Goal: Information Seeking & Learning: Learn about a topic

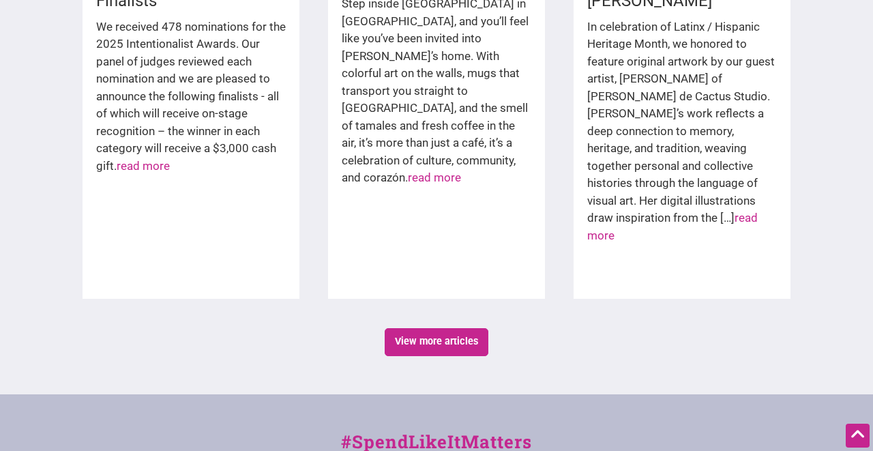
scroll to position [2358, 0]
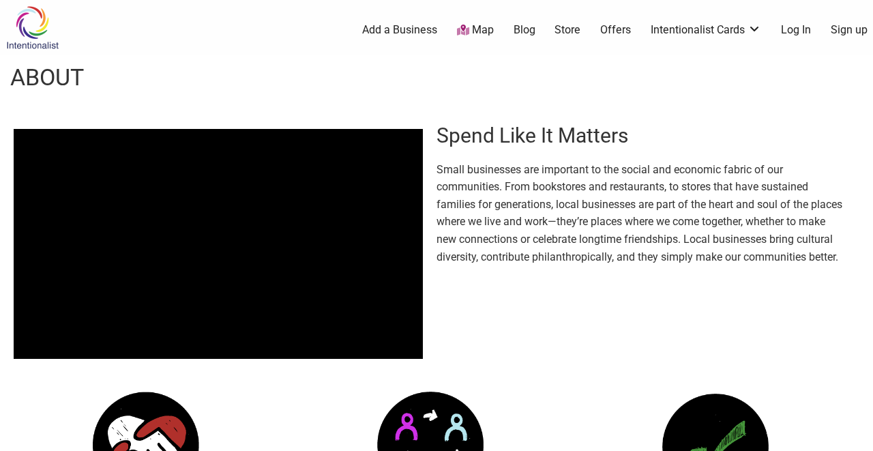
click at [501, 299] on div "Spend Like It Matters Small businesses are important to the social and economic…" at bounding box center [436, 249] width 873 height 297
click at [481, 30] on link "Map" at bounding box center [475, 31] width 37 height 16
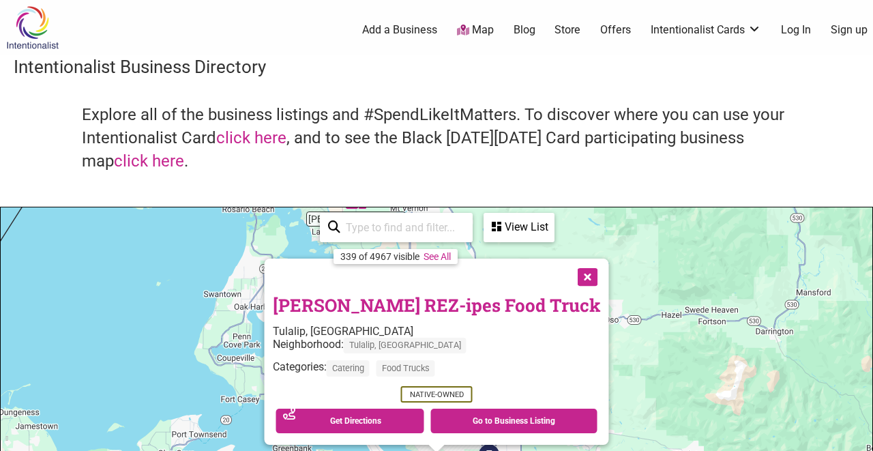
click at [570, 276] on button "Close" at bounding box center [587, 276] width 34 height 34
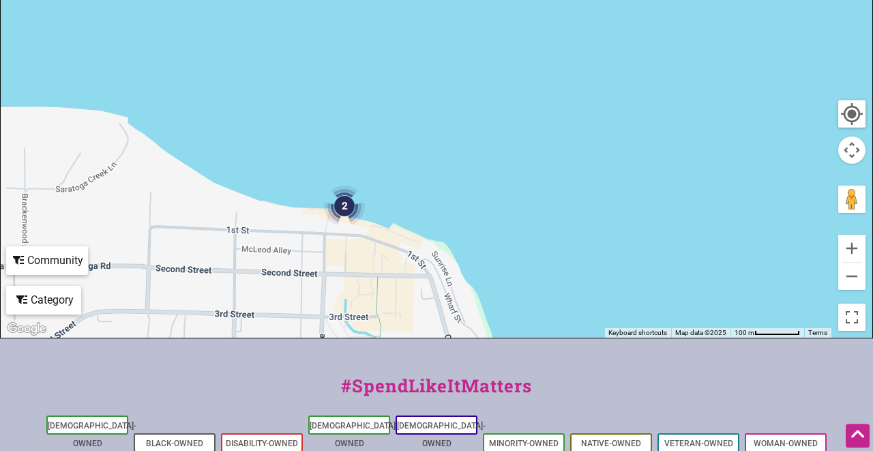
scroll to position [408, 0]
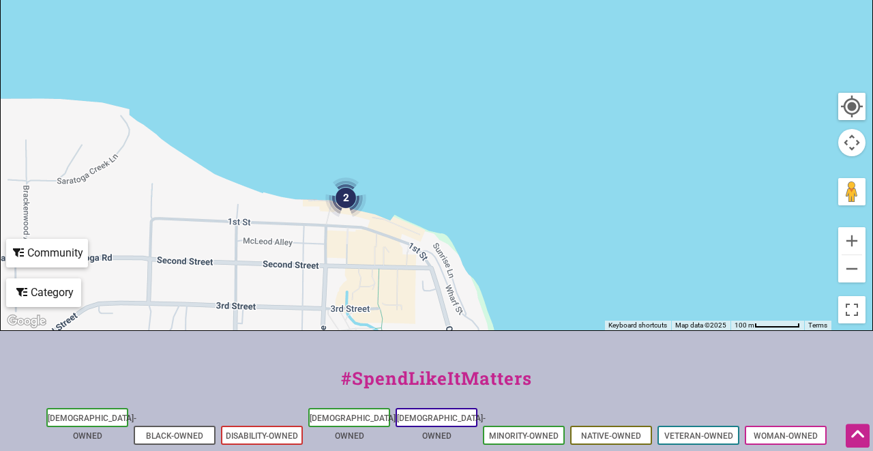
click at [351, 201] on img "2" at bounding box center [346, 198] width 52 height 52
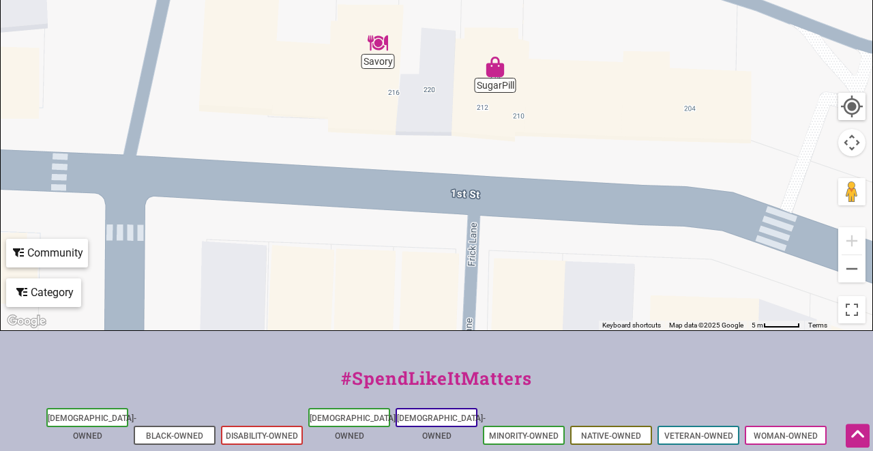
click at [383, 59] on div "To navigate, press the arrow keys." at bounding box center [437, 64] width 872 height 531
click at [380, 43] on img "Savory" at bounding box center [377, 42] width 31 height 31
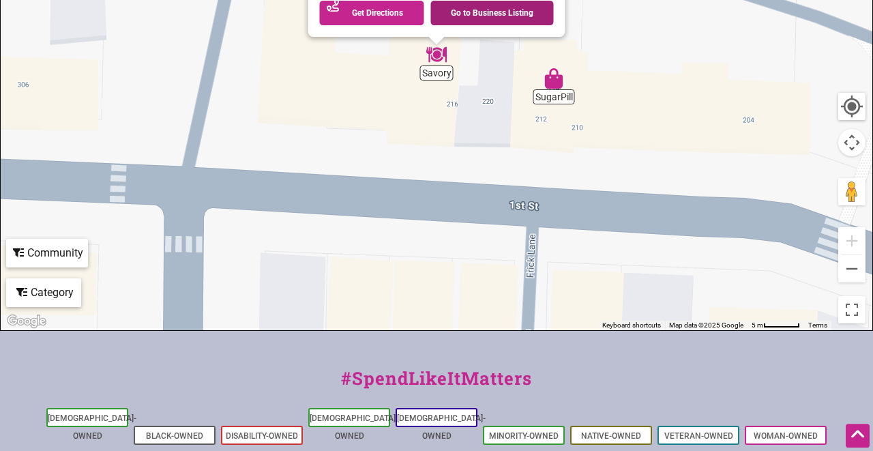
click at [485, 9] on link "Go to Business Listing" at bounding box center [492, 13] width 123 height 25
click at [556, 77] on img "SugarPill" at bounding box center [553, 78] width 31 height 31
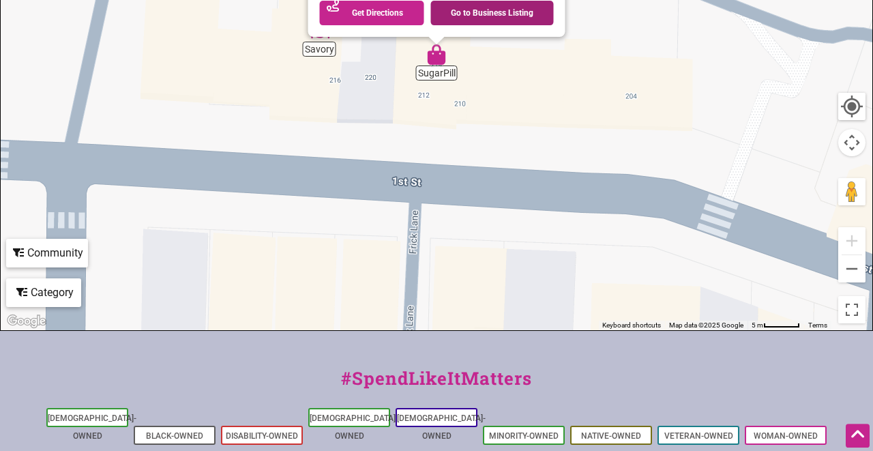
click at [478, 8] on link "Go to Business Listing" at bounding box center [492, 13] width 123 height 25
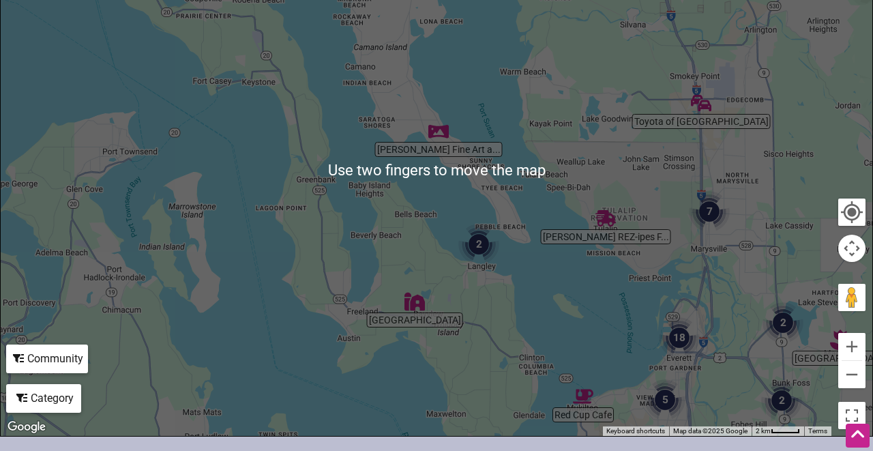
scroll to position [296, 0]
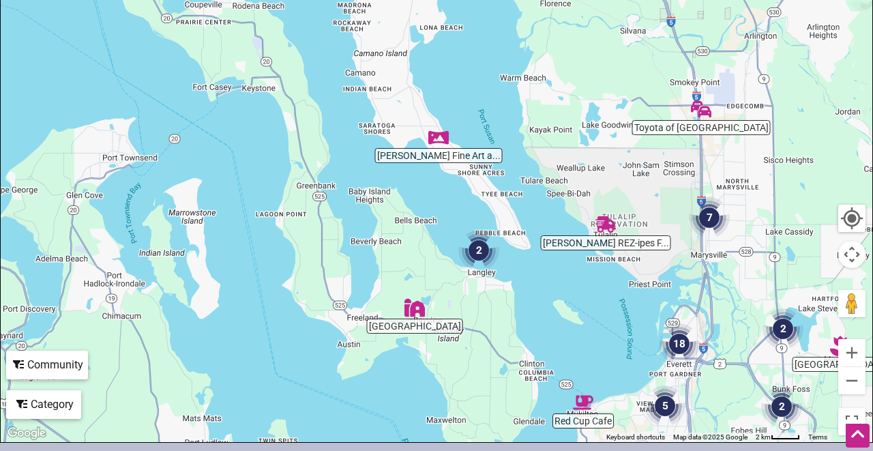
click at [418, 309] on img "Lesedi Farm" at bounding box center [414, 307] width 31 height 31
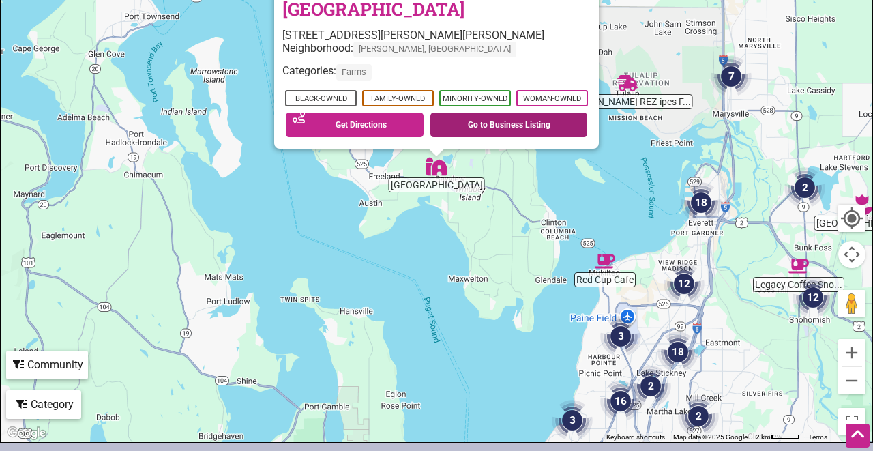
click at [531, 122] on link "Go to Business Listing" at bounding box center [509, 125] width 157 height 25
click at [420, 246] on div "To navigate, press the arrow keys. Lesedi Farm 2812 Thompson Rd, Langley, WA 98…" at bounding box center [437, 176] width 872 height 531
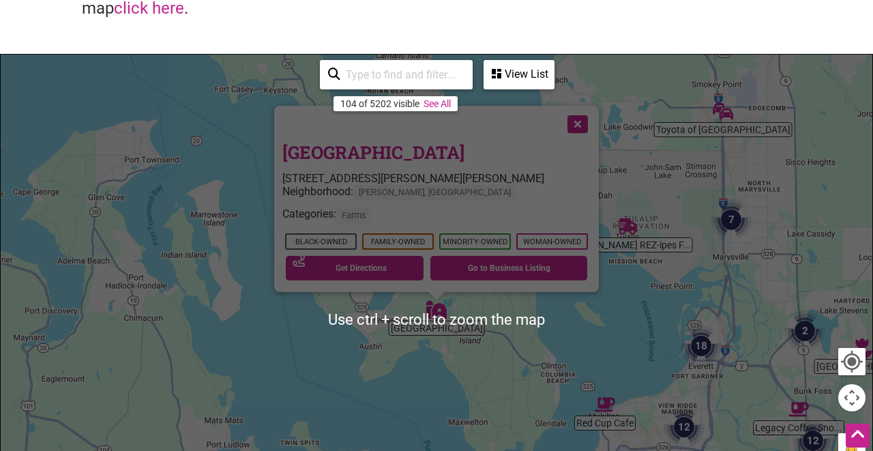
scroll to position [149, 0]
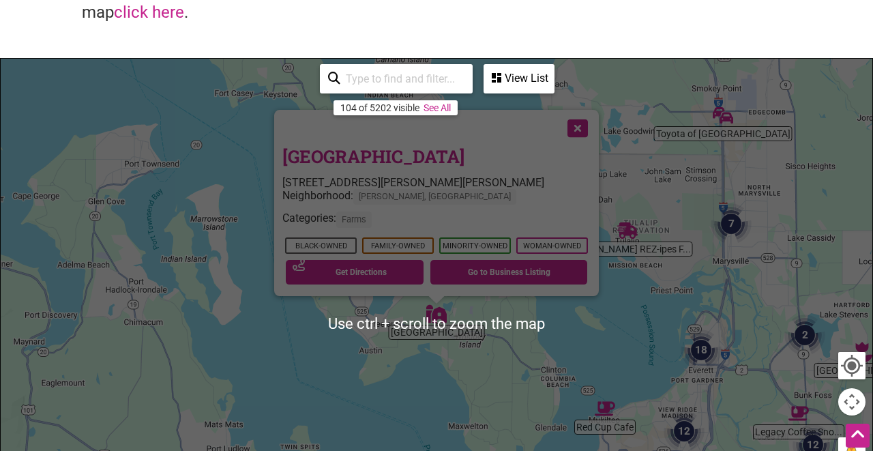
click at [579, 128] on button "Close" at bounding box center [576, 127] width 34 height 34
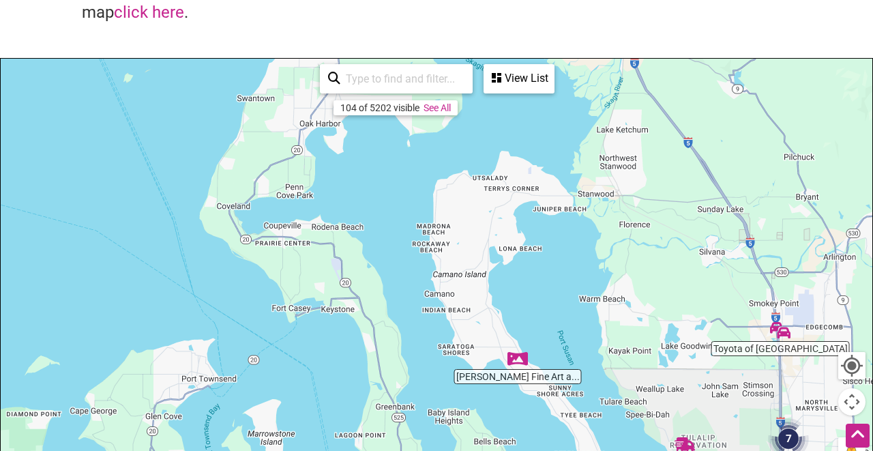
drag, startPoint x: 545, startPoint y: 157, endPoint x: 590, endPoint y: 332, distance: 180.4
click at [604, 377] on div "To navigate, press the arrow keys." at bounding box center [437, 324] width 872 height 531
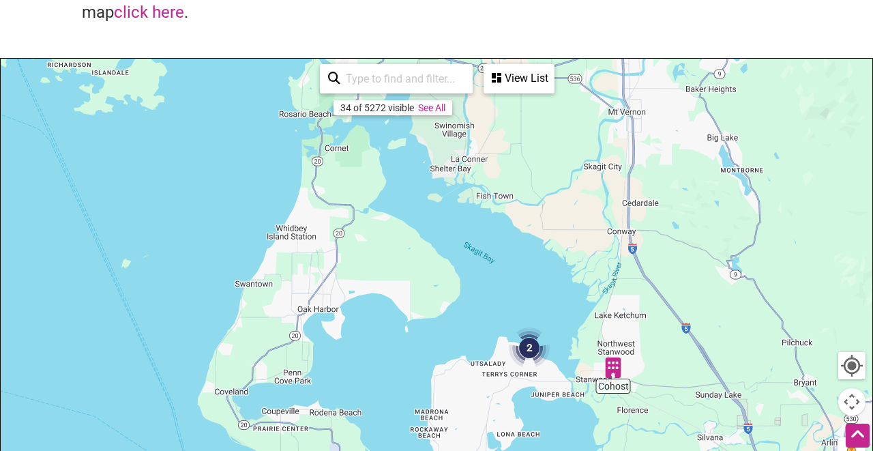
drag, startPoint x: 575, startPoint y: 105, endPoint x: 572, endPoint y: 304, distance: 198.6
click at [572, 304] on div "To navigate, press the arrow keys." at bounding box center [437, 324] width 872 height 531
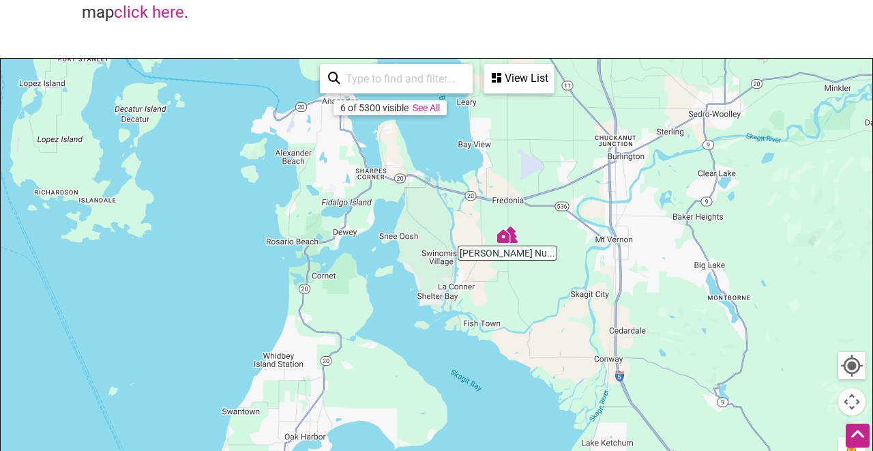
drag, startPoint x: 540, startPoint y: 166, endPoint x: 527, endPoint y: 310, distance: 143.9
click at [527, 310] on div "To navigate, press the arrow keys." at bounding box center [437, 324] width 872 height 531
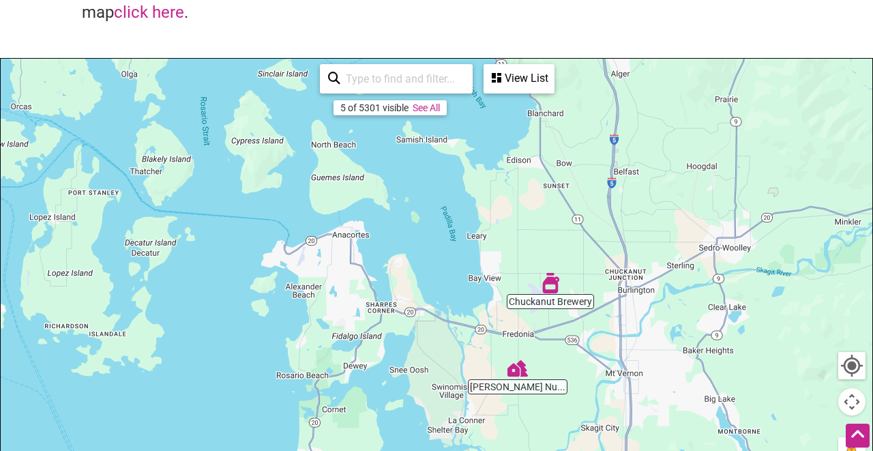
drag, startPoint x: 600, startPoint y: 162, endPoint x: 611, endPoint y: 283, distance: 121.9
click at [611, 283] on div "To navigate, press the arrow keys." at bounding box center [437, 324] width 872 height 531
click at [514, 151] on img "Breadfarm" at bounding box center [518, 150] width 31 height 31
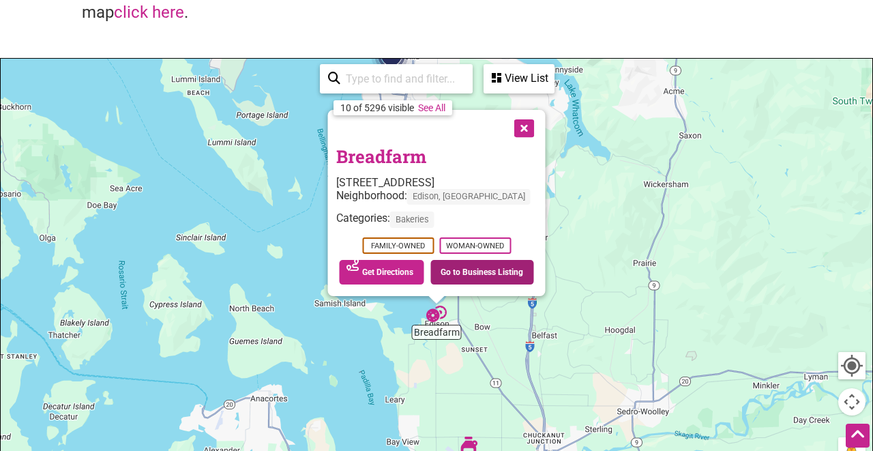
click at [479, 269] on link "Go to Business Listing" at bounding box center [483, 272] width 104 height 25
click at [446, 316] on img "Breadfarm" at bounding box center [436, 313] width 31 height 31
click at [521, 126] on button "Close" at bounding box center [523, 127] width 34 height 34
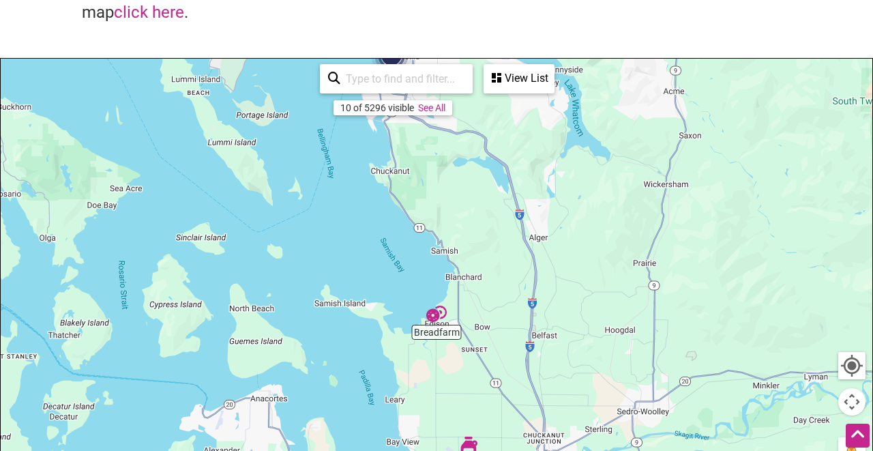
click at [445, 315] on img "Breadfarm" at bounding box center [436, 313] width 31 height 31
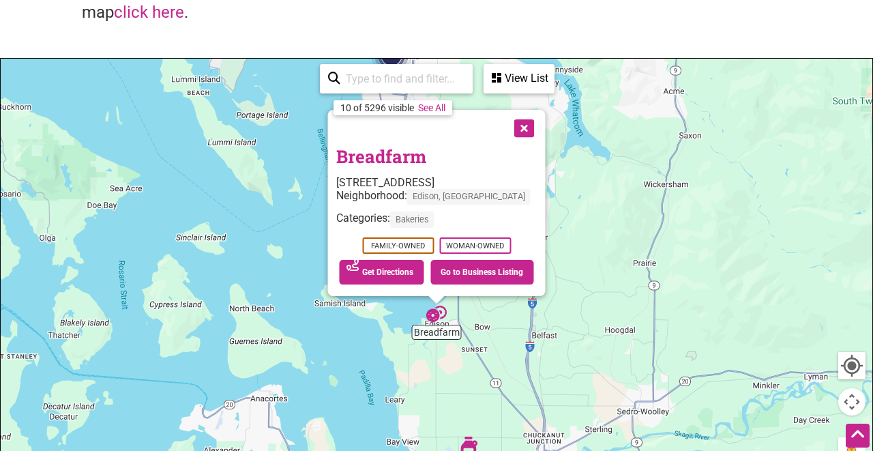
click at [527, 125] on button "Close" at bounding box center [523, 127] width 34 height 34
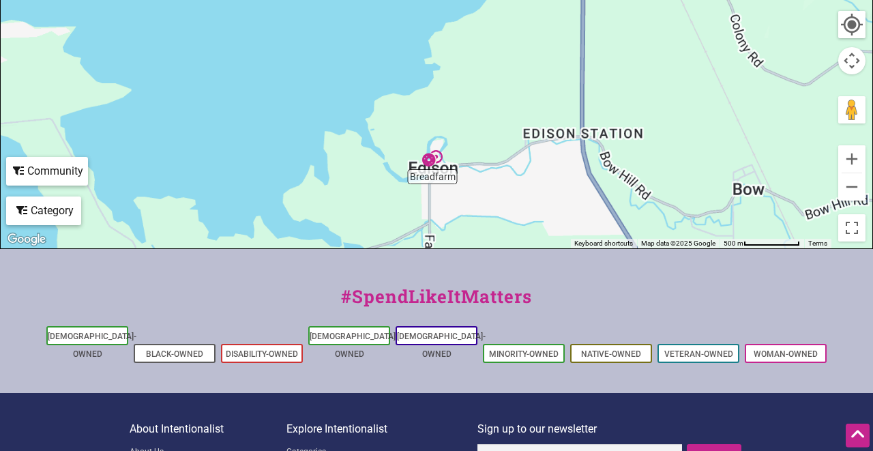
scroll to position [495, 0]
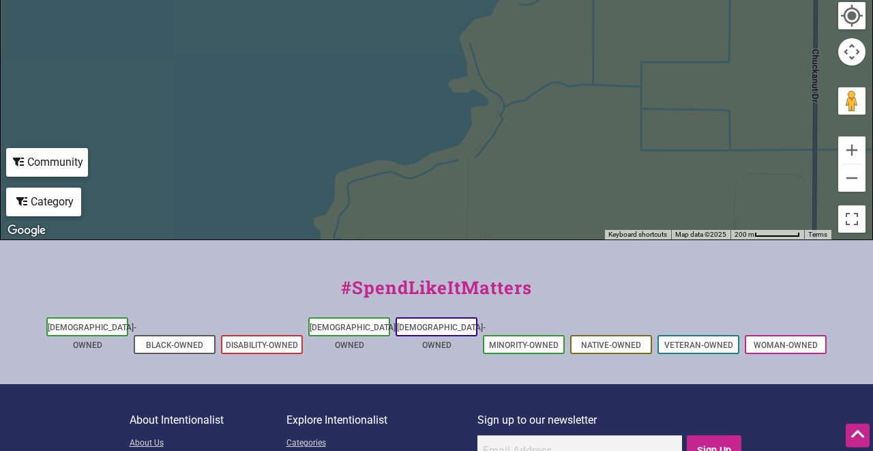
scroll to position [465, 0]
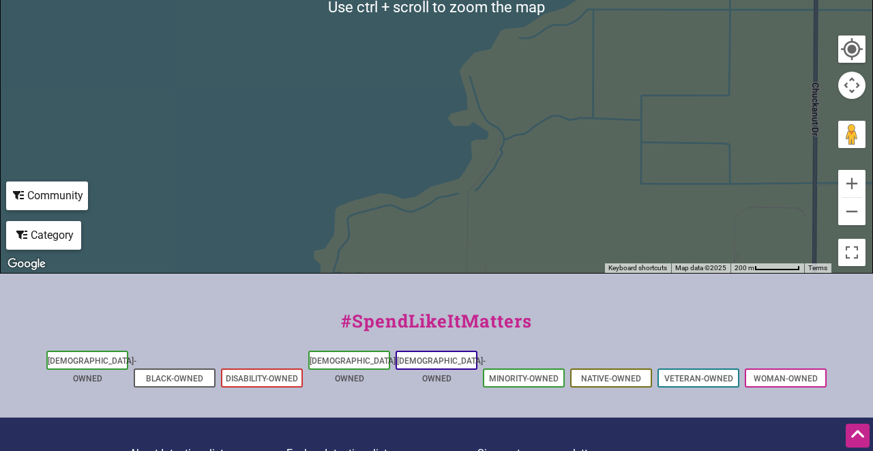
click at [626, 145] on div "To navigate, press the arrow keys." at bounding box center [437, 7] width 872 height 531
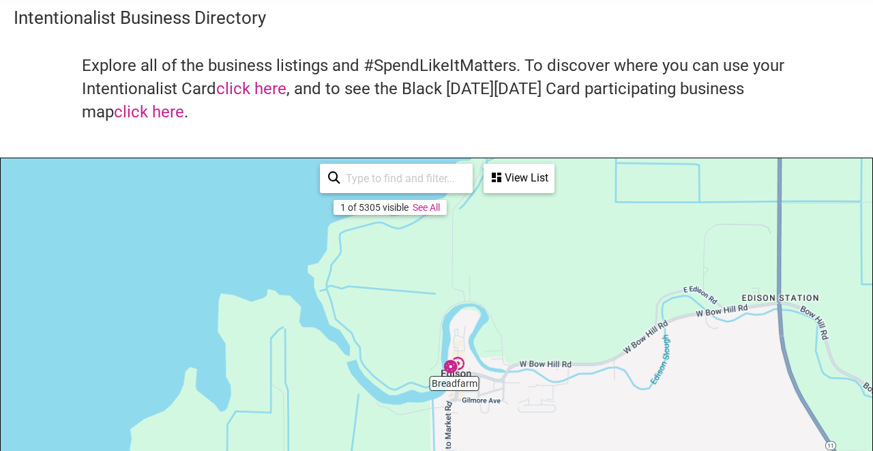
scroll to position [49, 0]
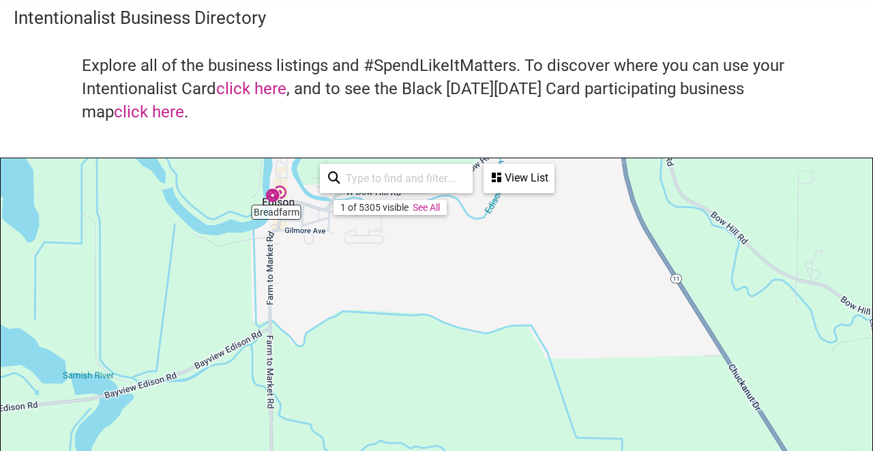
drag, startPoint x: 642, startPoint y: 345, endPoint x: 462, endPoint y: 172, distance: 249.5
click at [462, 172] on div "Breadfarm To navigate, press the arrow keys. Use two fingers to move the map 1 …" at bounding box center [437, 423] width 872 height 531
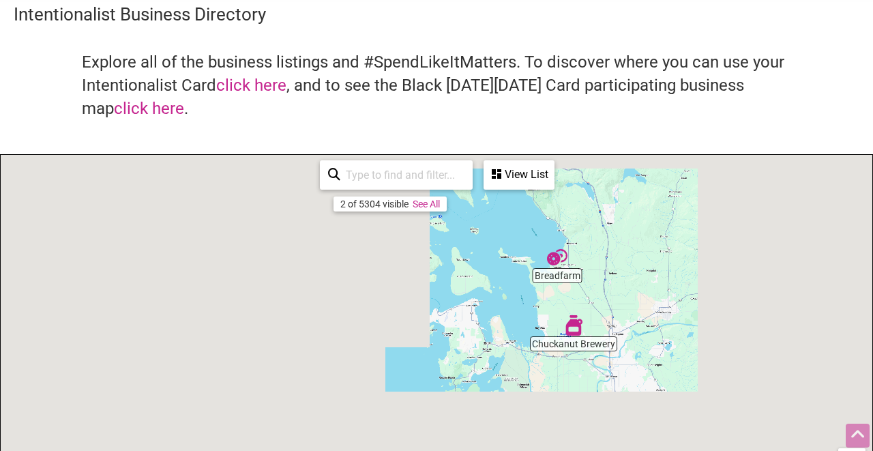
scroll to position [0, 0]
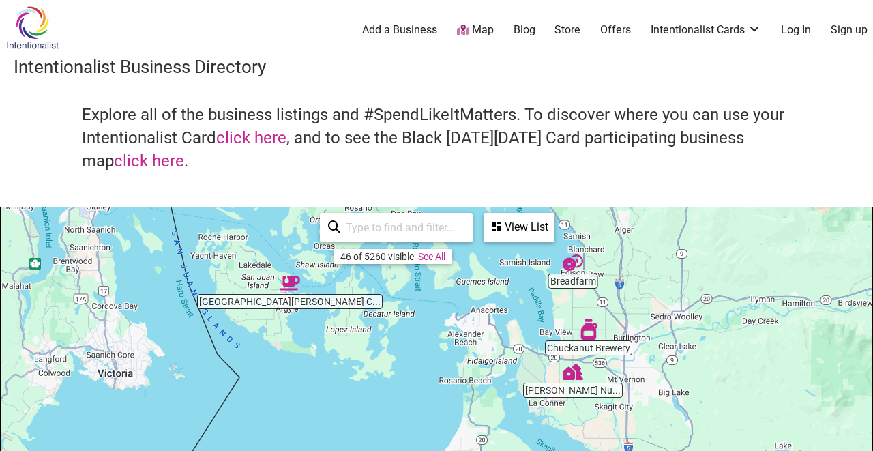
click at [428, 257] on link "See All" at bounding box center [431, 256] width 27 height 11
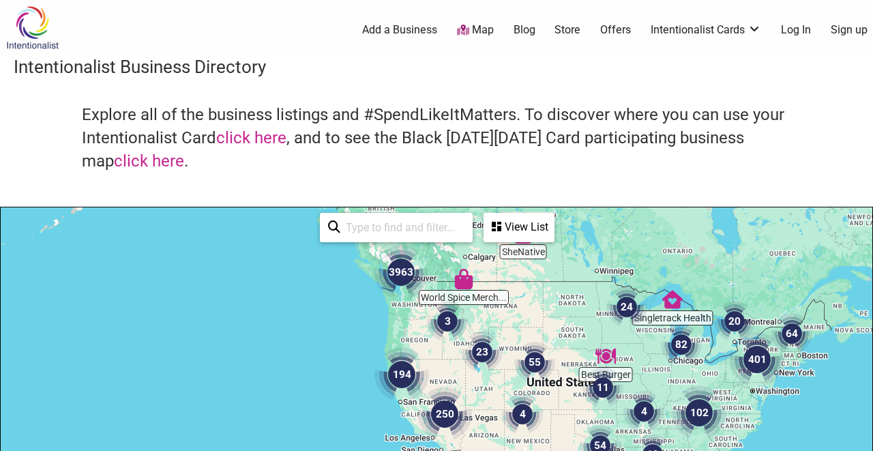
drag, startPoint x: 530, startPoint y: 412, endPoint x: 553, endPoint y: 302, distance: 112.3
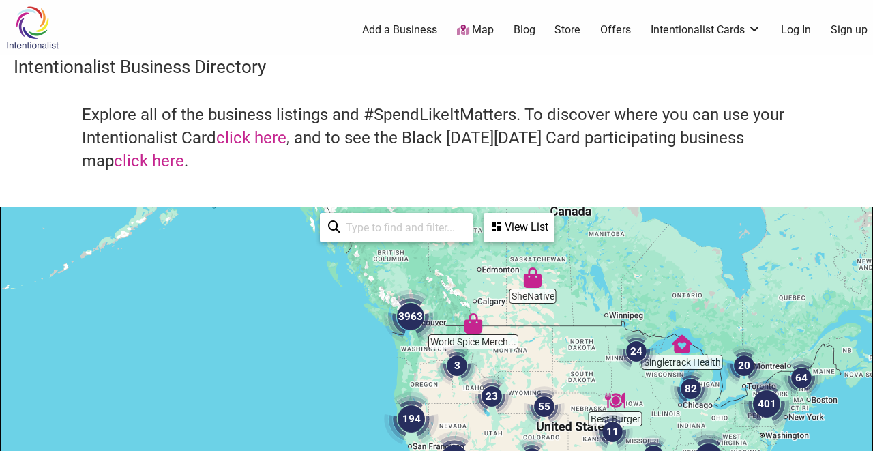
drag, startPoint x: 460, startPoint y: 347, endPoint x: 469, endPoint y: 394, distance: 48.0
click at [469, 394] on img "23" at bounding box center [492, 396] width 52 height 52
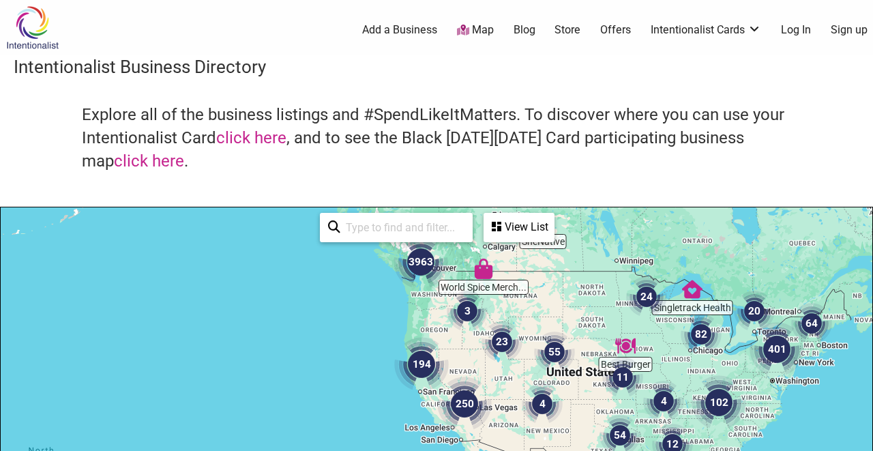
drag, startPoint x: 463, startPoint y: 396, endPoint x: 474, endPoint y: 339, distance: 58.2
click at [574, 31] on link "Store" at bounding box center [568, 30] width 26 height 15
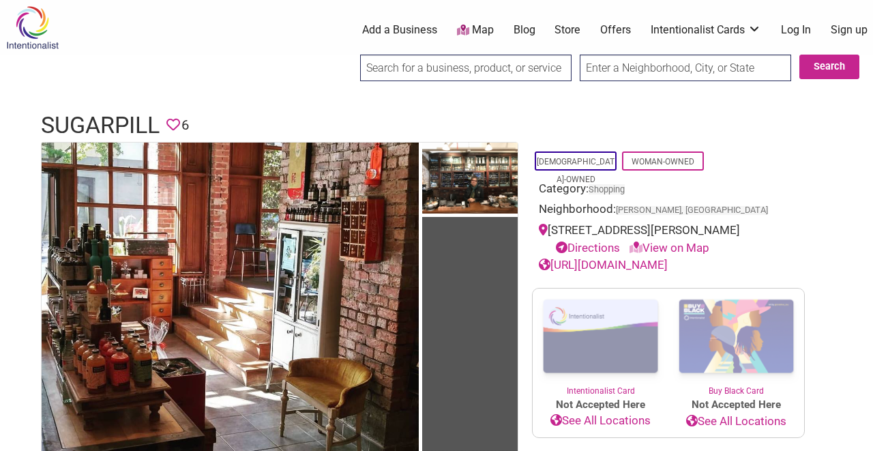
click at [668, 265] on link "[URL][DOMAIN_NAME]" at bounding box center [603, 265] width 129 height 14
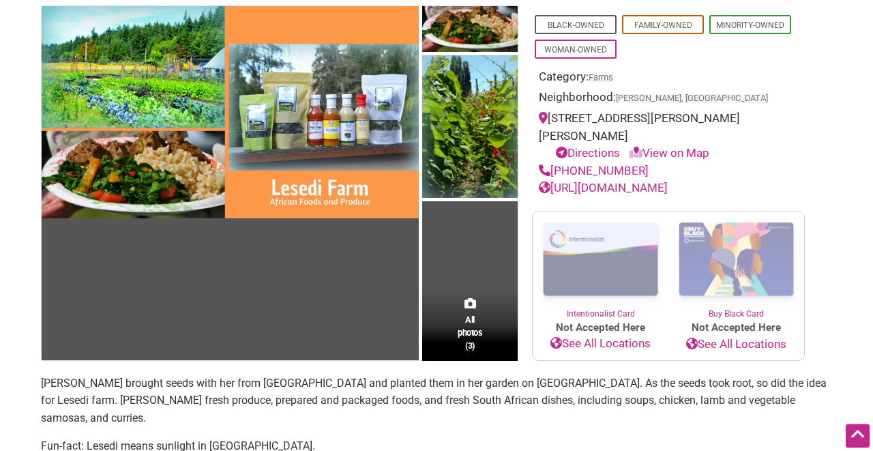
scroll to position [74, 0]
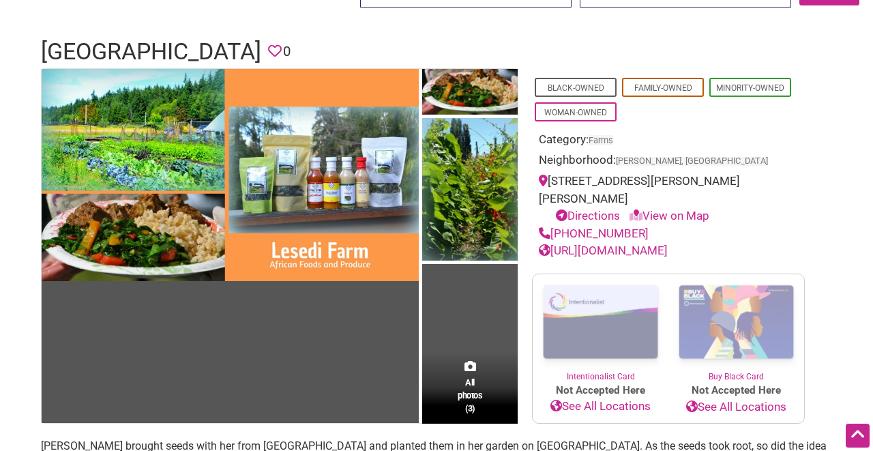
click at [643, 244] on link "https://www.lesedifarm.com/" at bounding box center [603, 251] width 129 height 14
click at [469, 376] on span "All photos (3)" at bounding box center [470, 395] width 25 height 39
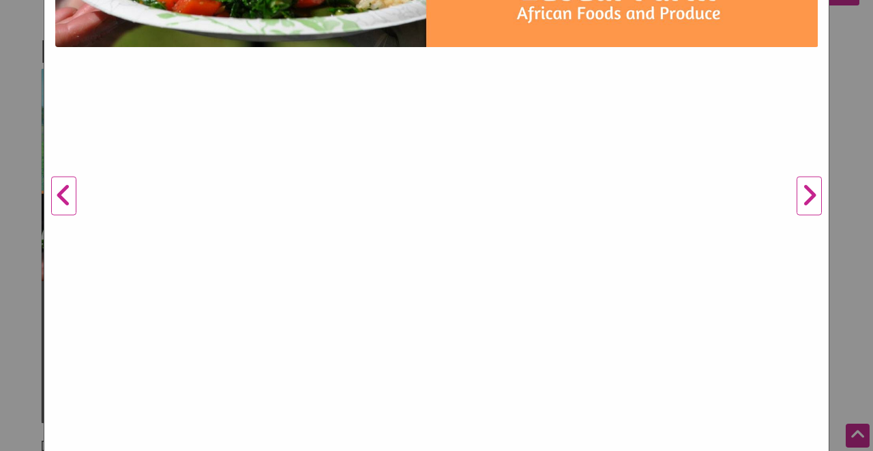
scroll to position [491, 0]
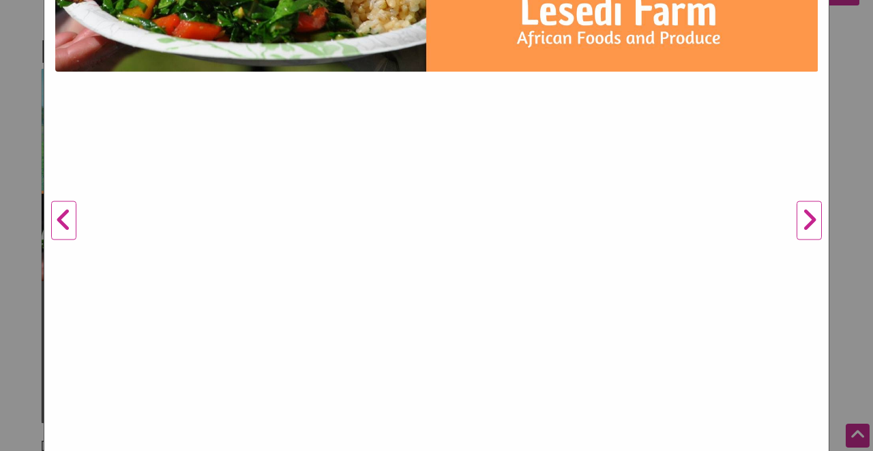
click at [805, 217] on button "Next" at bounding box center [810, 220] width 38 height 1156
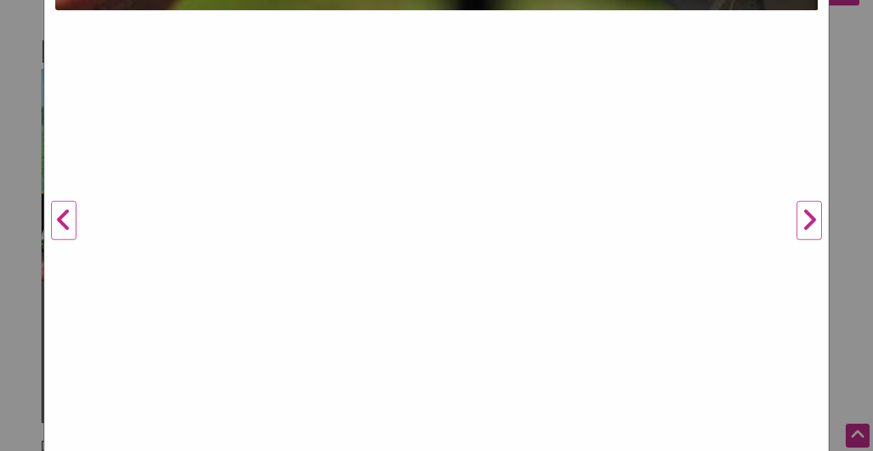
click at [807, 219] on button "Next" at bounding box center [810, 220] width 38 height 1156
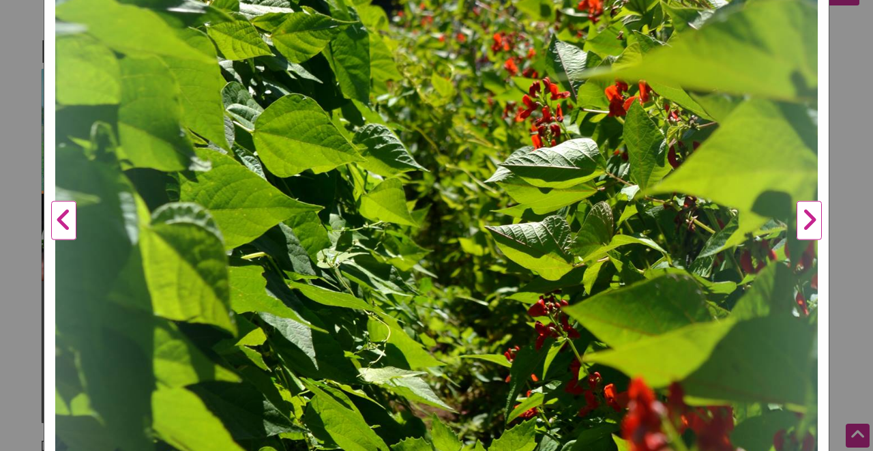
click at [809, 217] on button "Next" at bounding box center [810, 220] width 38 height 1156
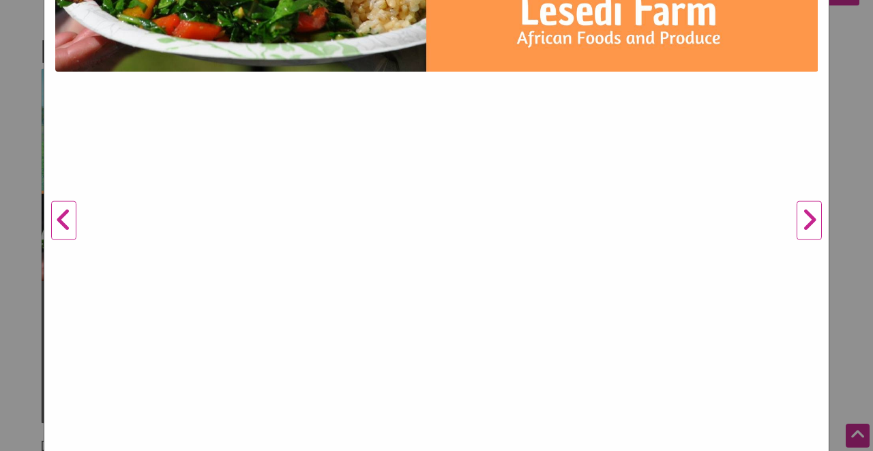
click at [809, 217] on button "Next" at bounding box center [810, 220] width 38 height 1156
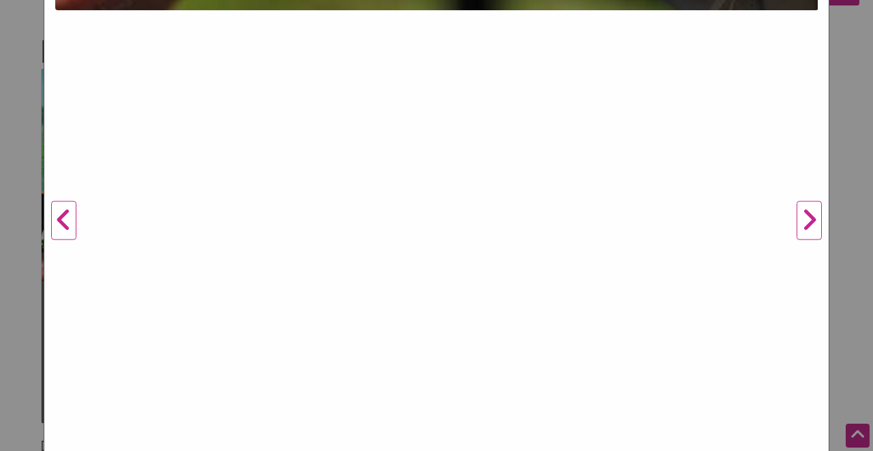
click at [809, 217] on button "Next" at bounding box center [810, 220] width 38 height 1156
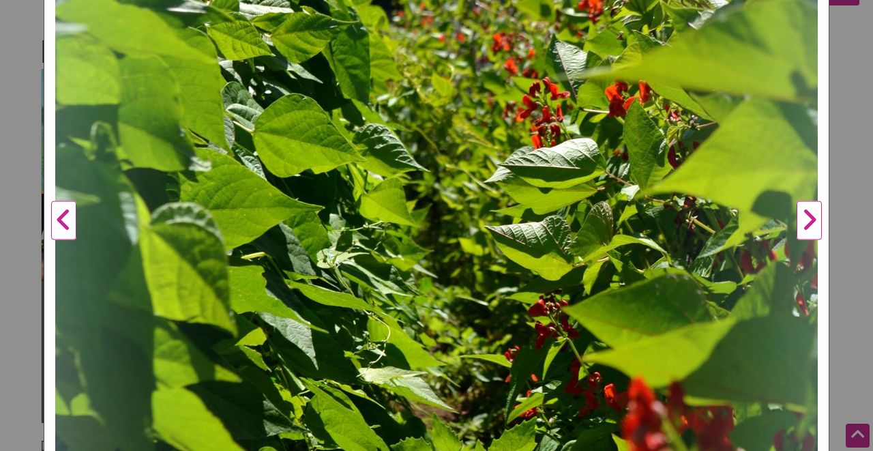
click at [809, 217] on button "Next" at bounding box center [810, 220] width 38 height 1156
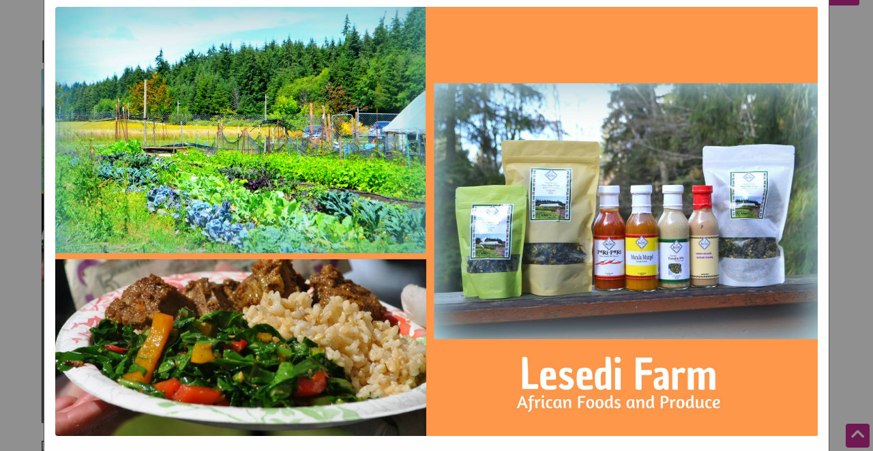
scroll to position [82, 0]
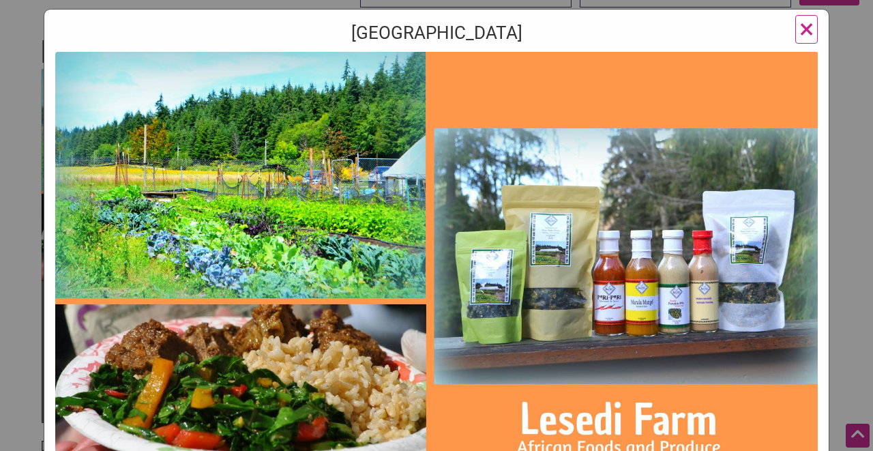
click at [802, 29] on span "×" at bounding box center [807, 29] width 14 height 32
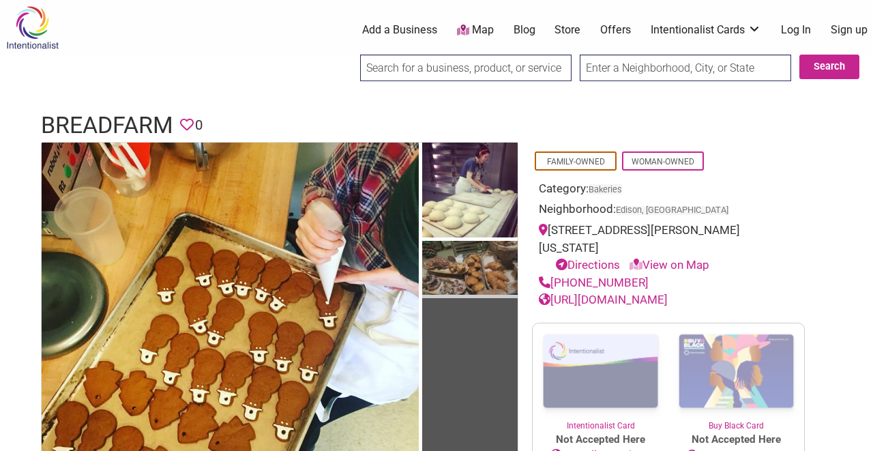
drag, startPoint x: 461, startPoint y: 340, endPoint x: 444, endPoint y: 289, distance: 54.4
click at [444, 289] on td "All photos (7)" at bounding box center [470, 331] width 96 height 377
click at [652, 293] on link "[URL][DOMAIN_NAME]" at bounding box center [603, 300] width 129 height 14
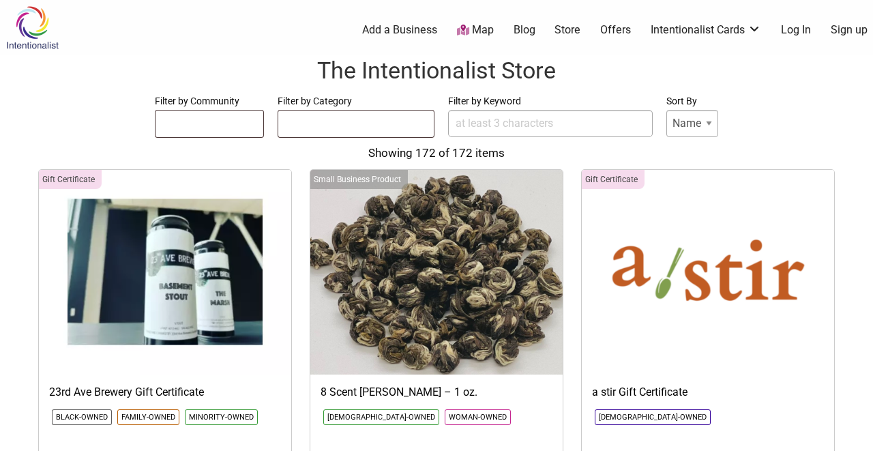
select select
click at [34, 26] on img at bounding box center [32, 27] width 65 height 44
